Goal: Task Accomplishment & Management: Complete application form

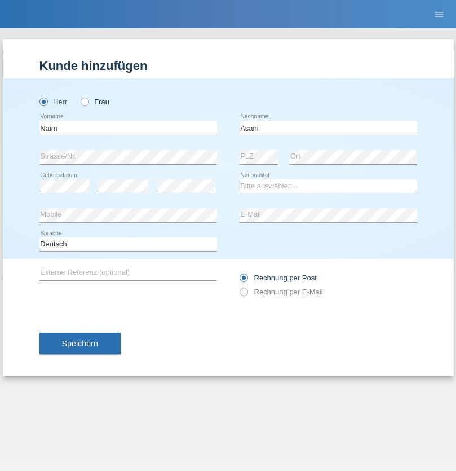
type input "Asani"
select select "MK"
select select "C"
select select "23"
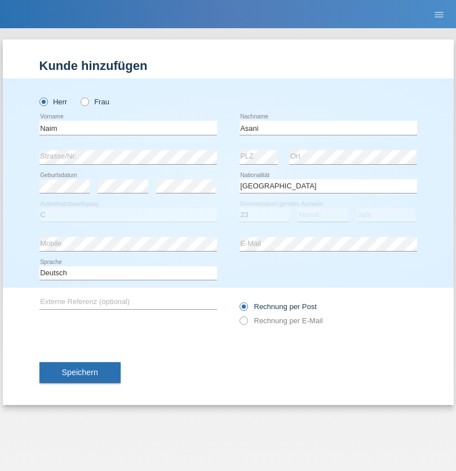
select select "02"
select select "2021"
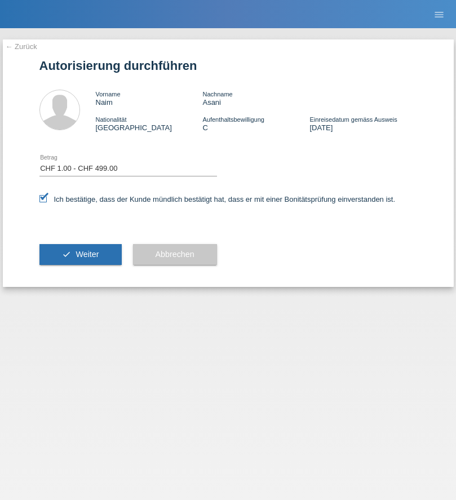
select select "1"
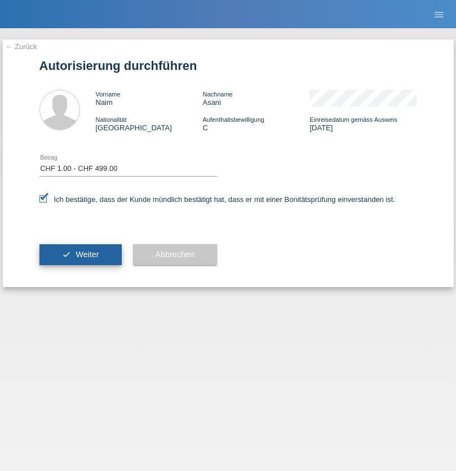
click at [80, 254] on span "Weiter" at bounding box center [87, 254] width 23 height 9
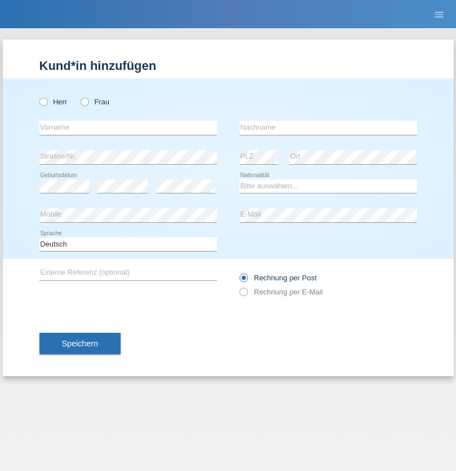
radio input "true"
click at [128, 127] on input "text" at bounding box center [128, 128] width 178 height 14
type input "Hilda"
click at [328, 127] on input "text" at bounding box center [329, 128] width 178 height 14
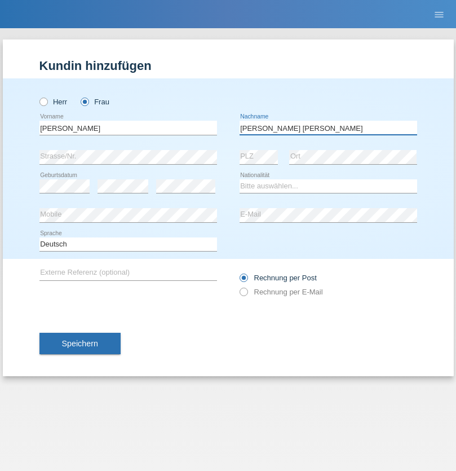
type input "Oliveira Goncalves"
select select "BN"
select select "C"
select select "19"
select select "08"
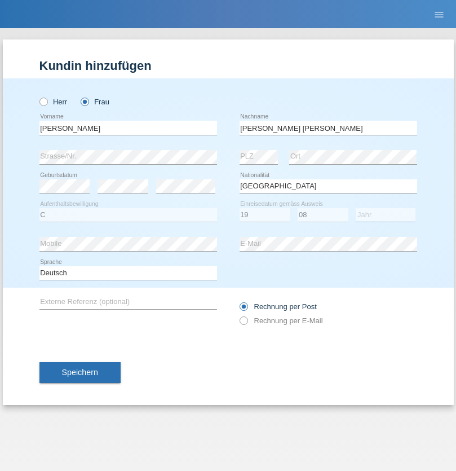
select select "2005"
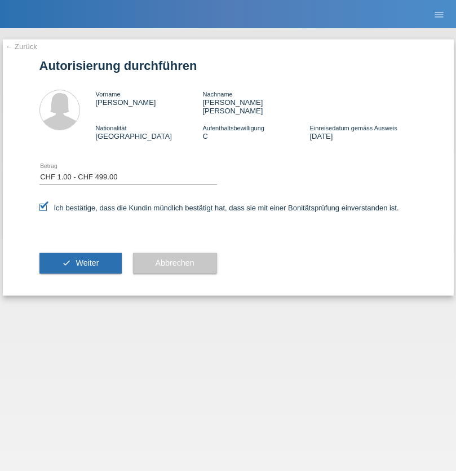
select select "1"
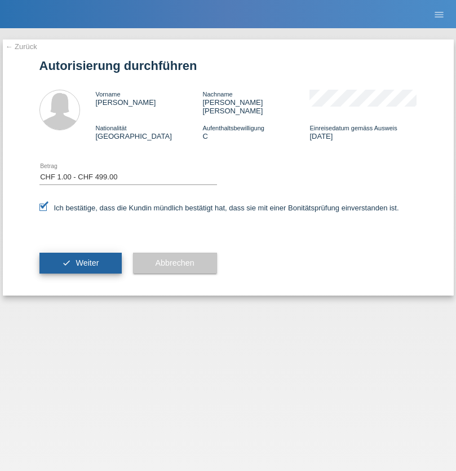
click at [80, 258] on span "Weiter" at bounding box center [87, 262] width 23 height 9
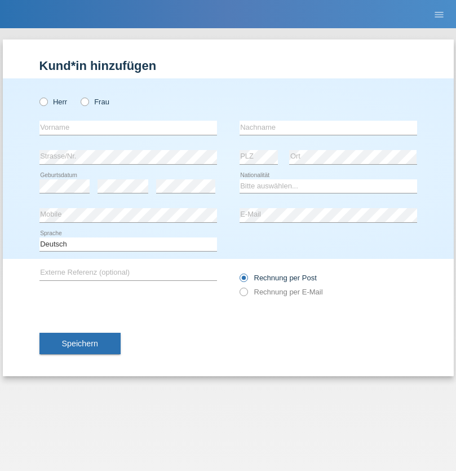
radio input "true"
click at [128, 127] on input "text" at bounding box center [128, 128] width 178 height 14
type input "Awale"
click at [328, 127] on input "text" at bounding box center [329, 128] width 178 height 14
type input "Mahamud awale"
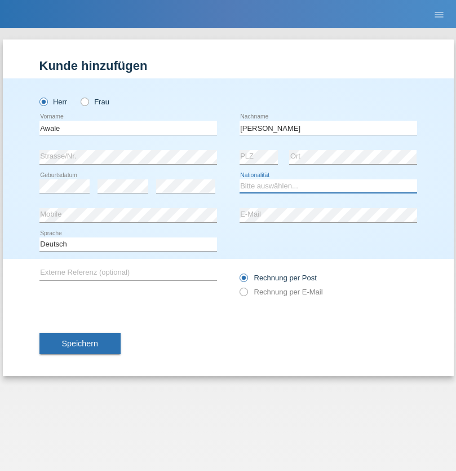
select select "SO"
select select "C"
select select "25"
select select "09"
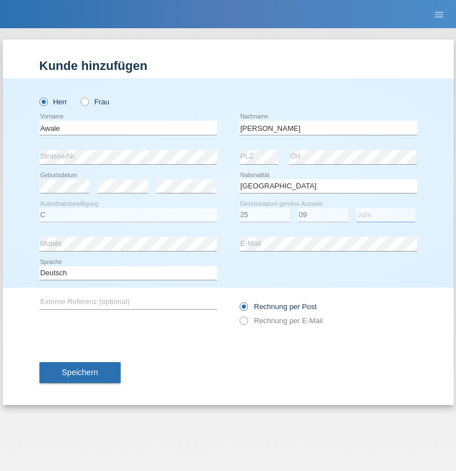
select select "2021"
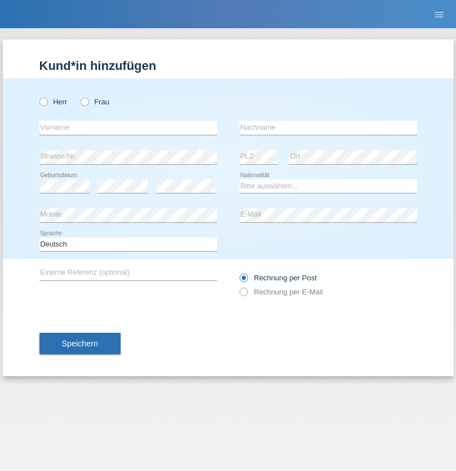
radio input "true"
click at [128, 127] on input "text" at bounding box center [128, 128] width 178 height 14
type input "[PERSON_NAME]"
click at [328, 127] on input "text" at bounding box center [329, 128] width 178 height 14
type input "Hager"
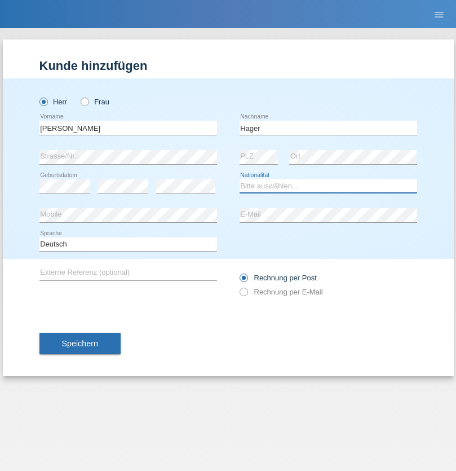
select select "CH"
